Goal: Find specific page/section: Find specific page/section

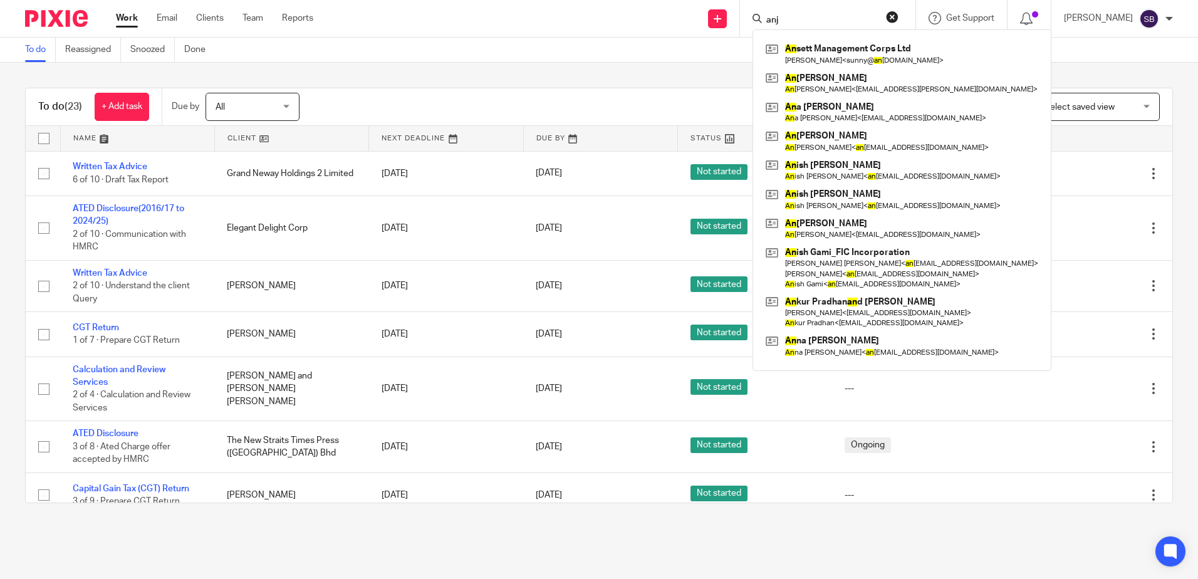
type input "anji"
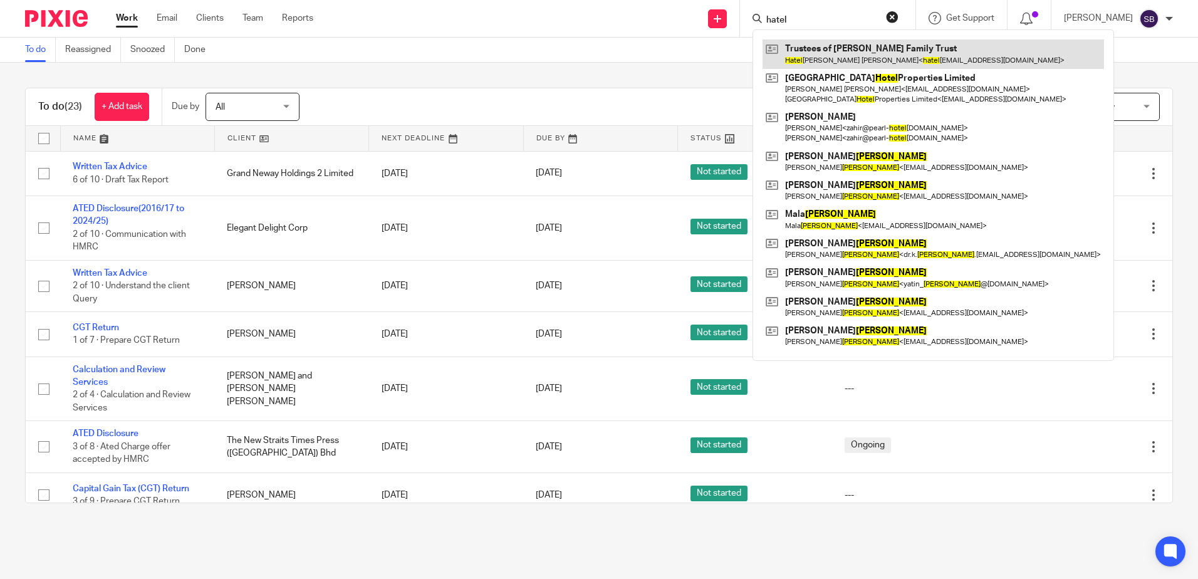
type input "hatel"
click at [874, 55] on link at bounding box center [932, 53] width 341 height 29
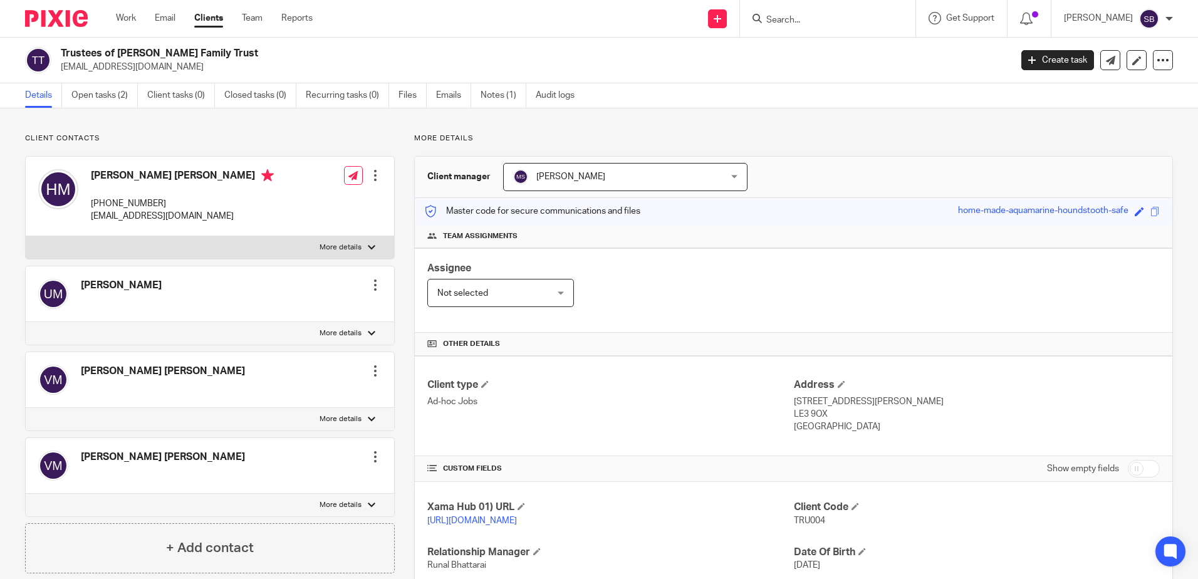
click at [116, 93] on link "Open tasks (2)" at bounding box center [104, 95] width 66 height 24
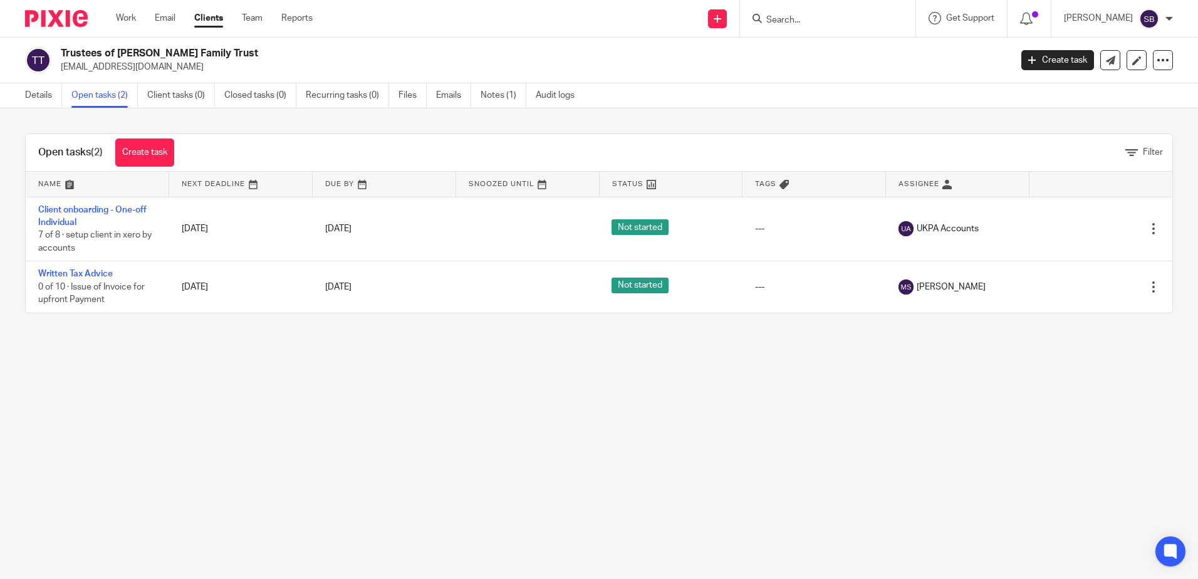
click at [164, 390] on main "Trustees of Mistry Family Trust hatel_m@hotmail.com Create task Update from Com…" at bounding box center [599, 289] width 1198 height 579
click at [41, 87] on link "Details" at bounding box center [43, 95] width 37 height 24
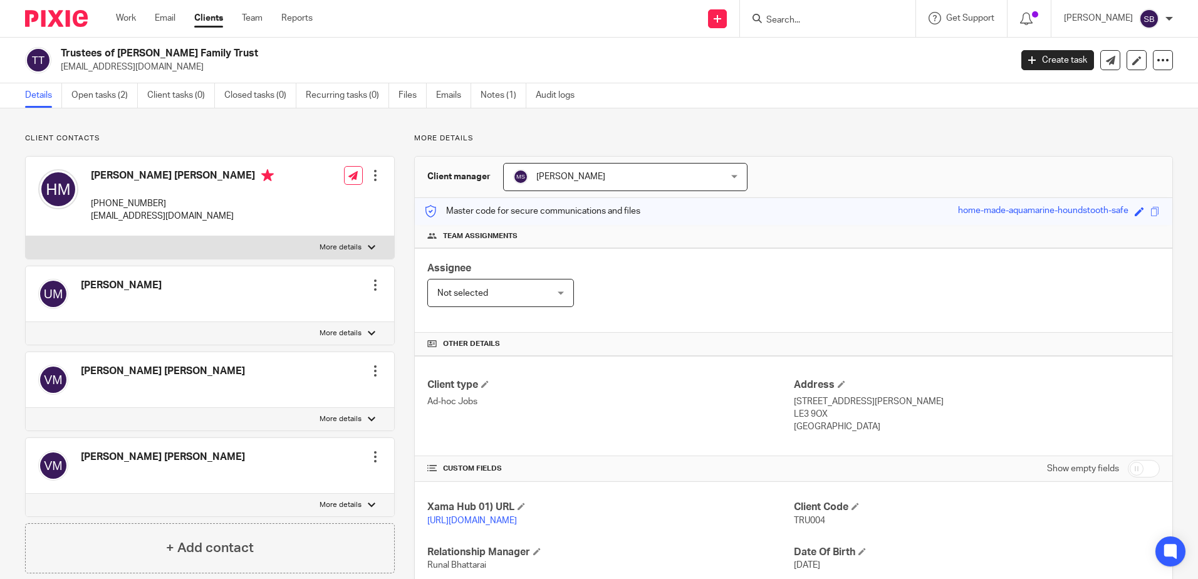
click at [457, 133] on div "Client contacts [PERSON_NAME] [PERSON_NAME] [PHONE_NUMBER] [EMAIL_ADDRESS][DOMA…" at bounding box center [599, 407] width 1198 height 598
drag, startPoint x: 457, startPoint y: 133, endPoint x: 413, endPoint y: 133, distance: 44.5
click at [413, 133] on div "Client contacts [PERSON_NAME] [PERSON_NAME] [PHONE_NUMBER] [EMAIL_ADDRESS][DOMA…" at bounding box center [599, 407] width 1198 height 598
